Goal: Information Seeking & Learning: Learn about a topic

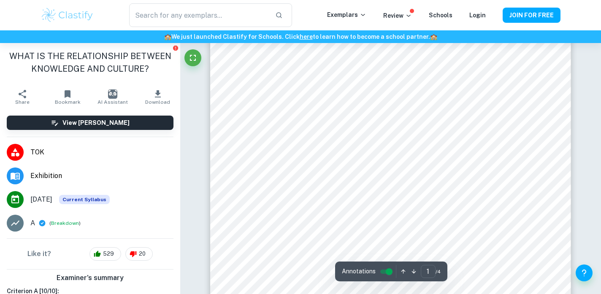
type input "2"
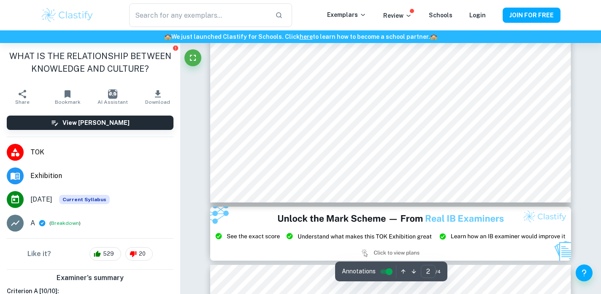
scroll to position [932, 0]
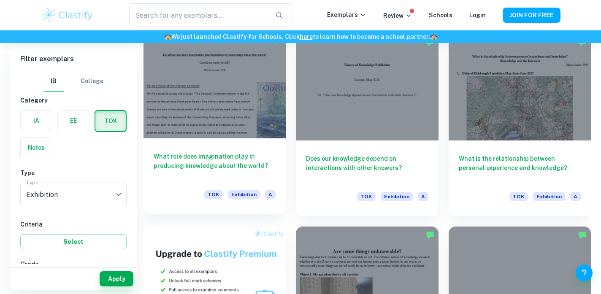
scroll to position [444, 0]
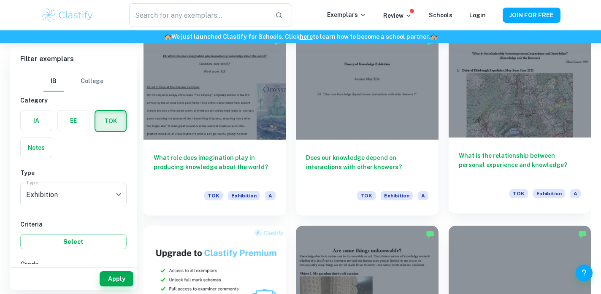
click at [467, 128] on div at bounding box center [519, 84] width 142 height 107
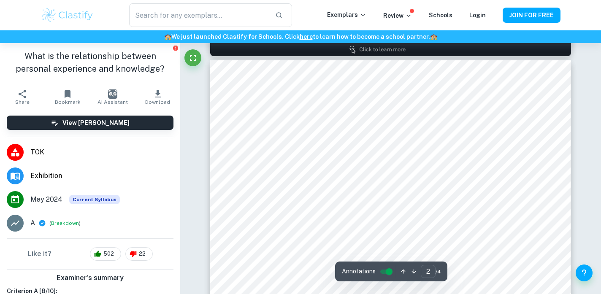
scroll to position [523, 0]
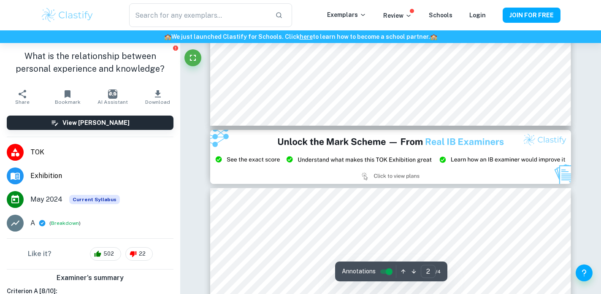
type input "3"
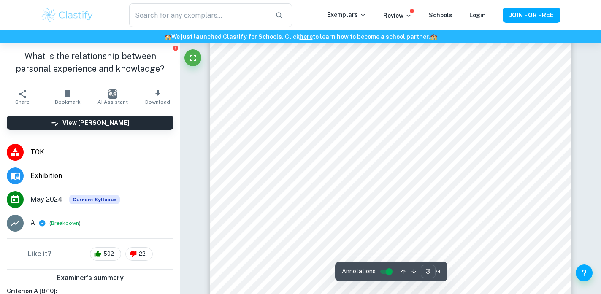
scroll to position [1270, 0]
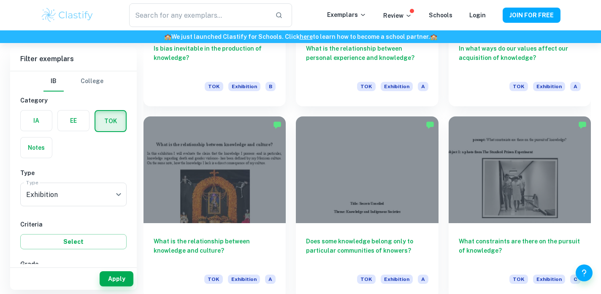
scroll to position [1133, 0]
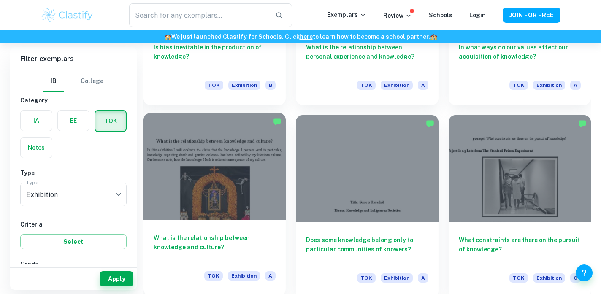
click at [170, 194] on div at bounding box center [214, 166] width 142 height 107
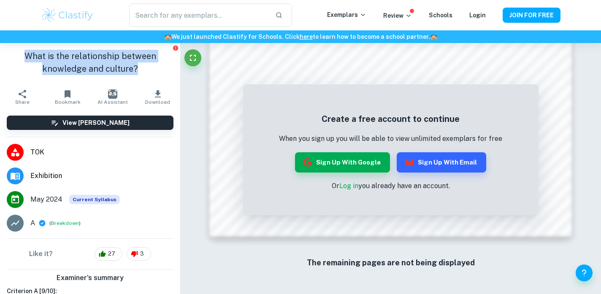
drag, startPoint x: 27, startPoint y: 55, endPoint x: 151, endPoint y: 67, distance: 123.7
click at [151, 67] on h1 "What is the relationship between knowledge and culture?" at bounding box center [90, 62] width 167 height 25
copy h1 "What is the relationship between knowledge and culture?"
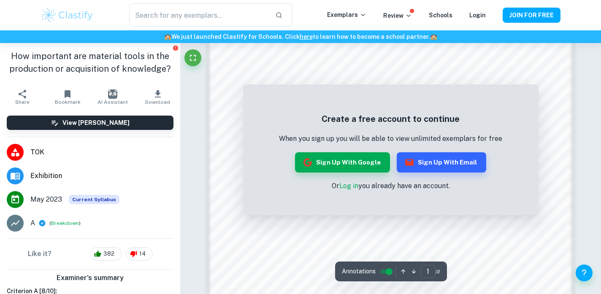
scroll to position [661, 0]
